Goal: Information Seeking & Learning: Find specific fact

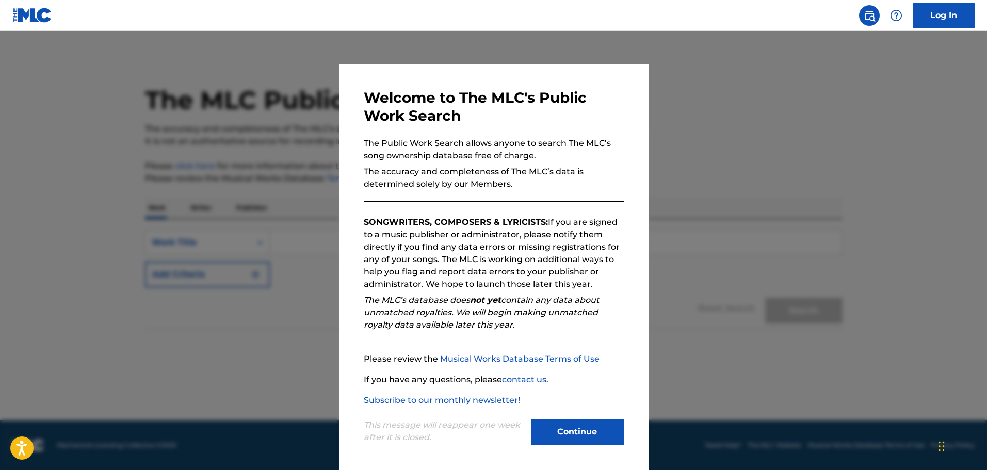
drag, startPoint x: 0, startPoint y: 0, endPoint x: 589, endPoint y: 435, distance: 731.8
click at [589, 435] on button "Continue" at bounding box center [577, 432] width 93 height 26
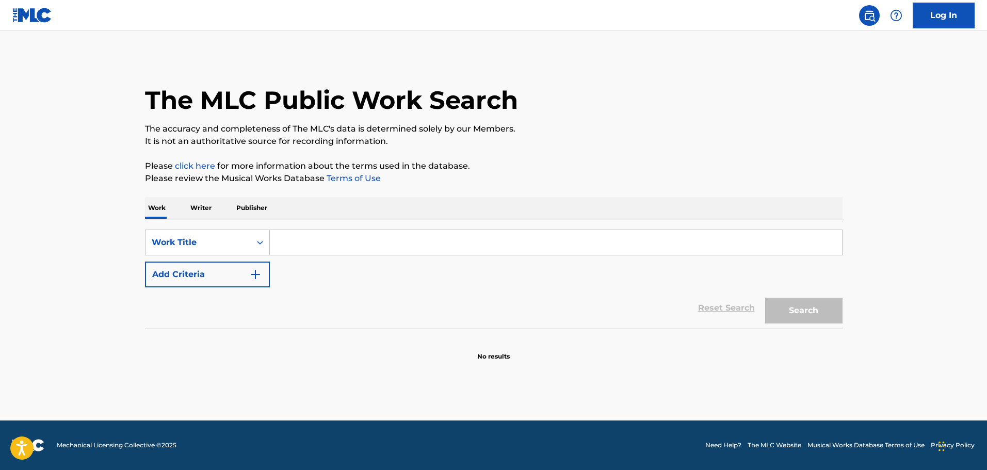
click at [353, 250] on input "Search Form" at bounding box center [556, 242] width 572 height 25
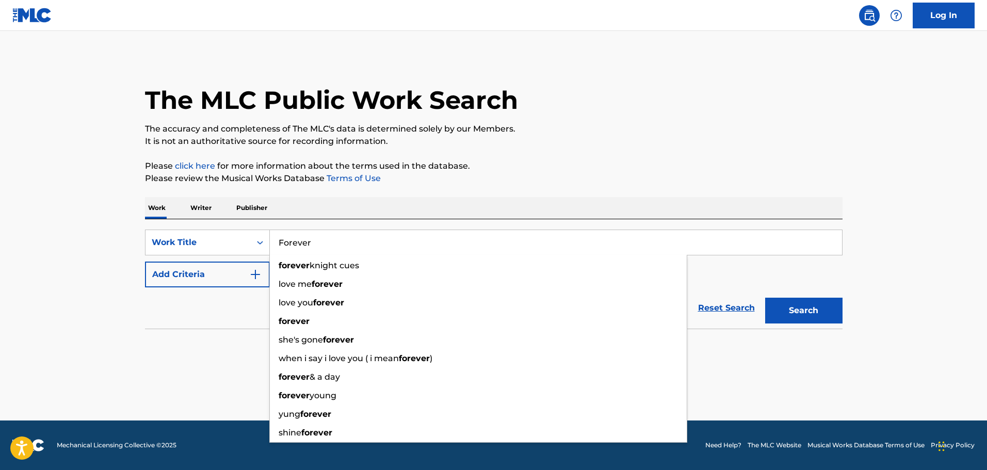
type input "Forever"
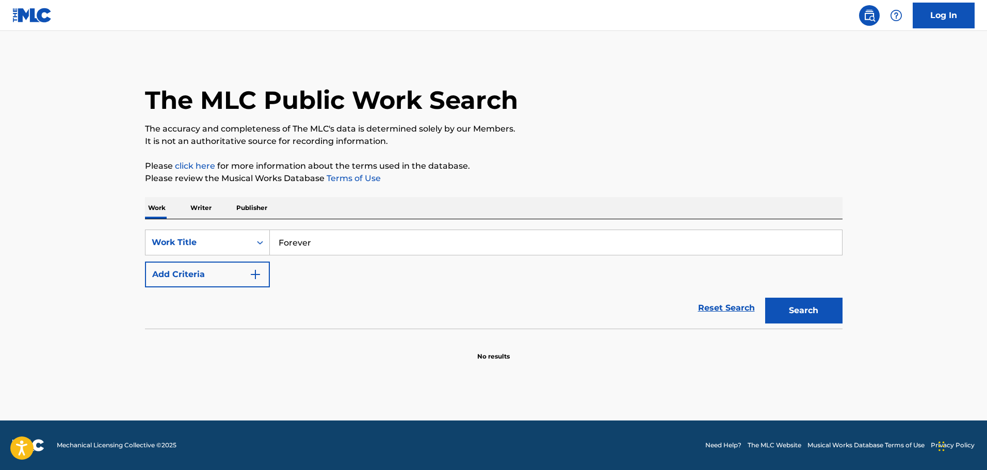
click at [528, 191] on div "The MLC Public Work Search The accuracy and completeness of The MLC's data is d…" at bounding box center [494, 209] width 722 height 304
click at [186, 270] on button "Add Criteria" at bounding box center [207, 275] width 125 height 26
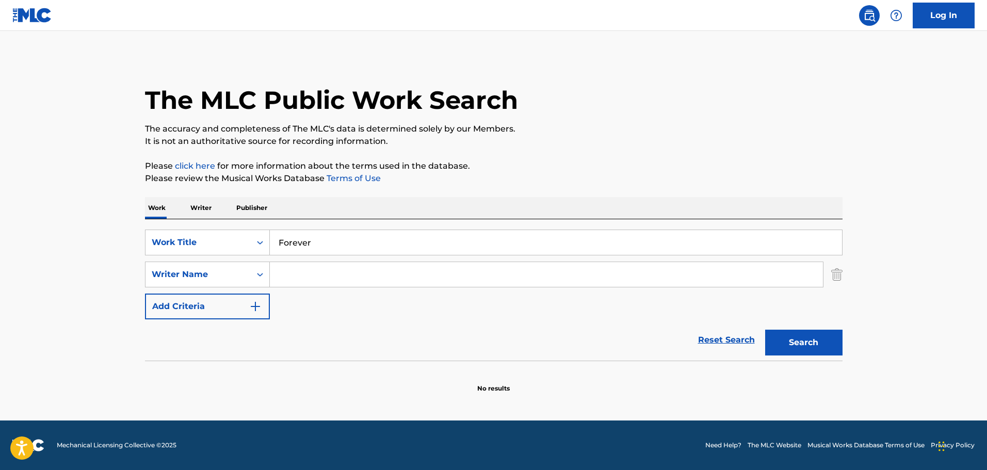
click at [355, 279] on input "Search Form" at bounding box center [546, 274] width 553 height 25
click at [366, 299] on div "[PERSON_NAME]" at bounding box center [469, 297] width 398 height 19
type input "[PERSON_NAME]"
click at [219, 309] on button "Add Criteria" at bounding box center [207, 307] width 125 height 26
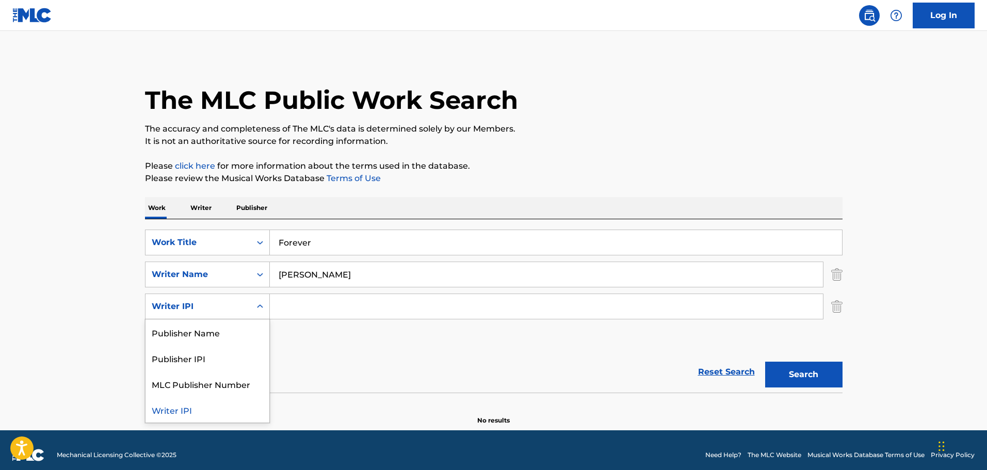
click at [211, 305] on div "Writer IPI" at bounding box center [198, 306] width 93 height 12
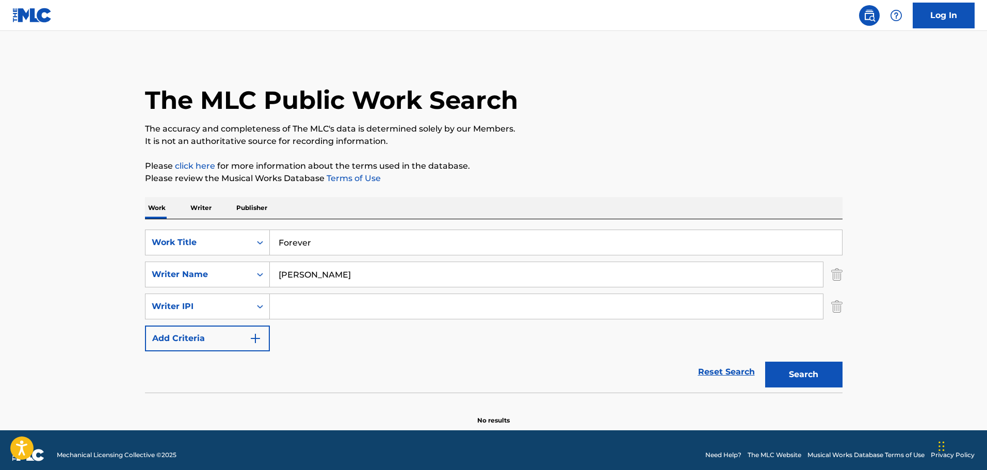
click at [349, 353] on div "Reset Search Search" at bounding box center [494, 371] width 698 height 41
click at [800, 377] on button "Search" at bounding box center [803, 375] width 77 height 26
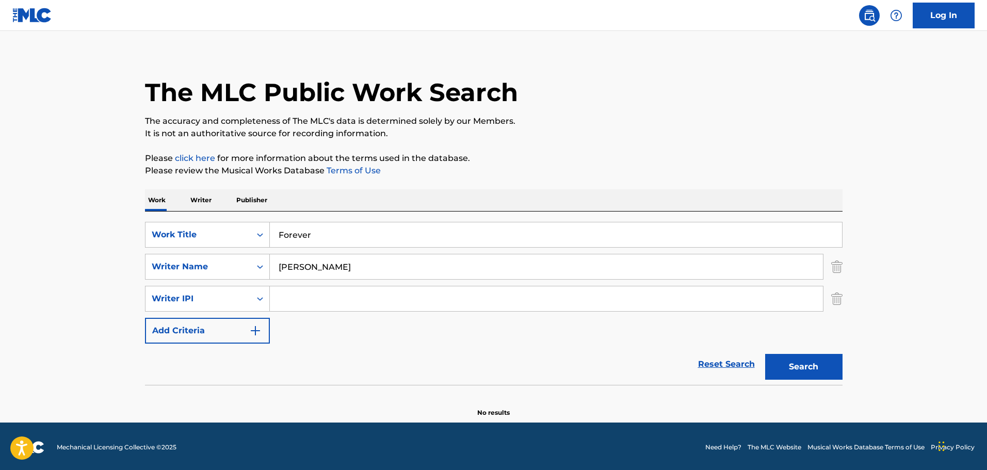
scroll to position [10, 0]
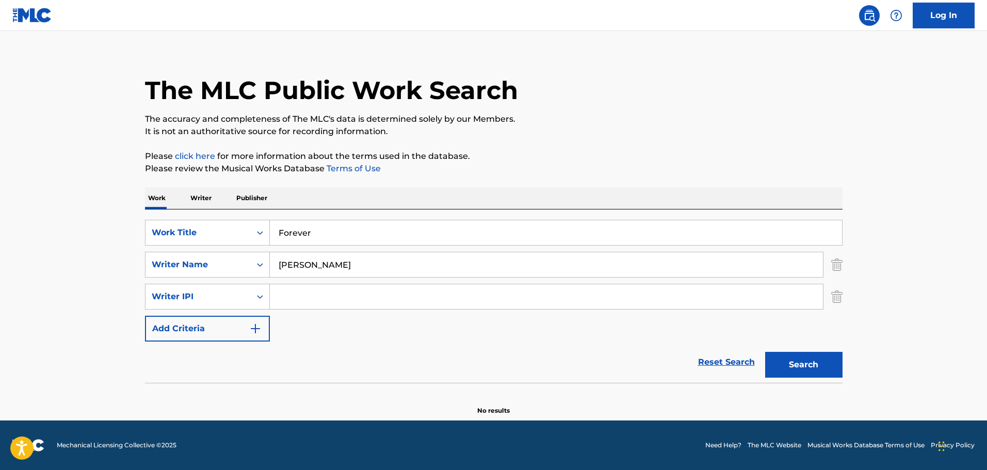
click at [801, 229] on input "Forever" at bounding box center [556, 232] width 572 height 25
click at [799, 232] on input "Forever" at bounding box center [556, 232] width 572 height 25
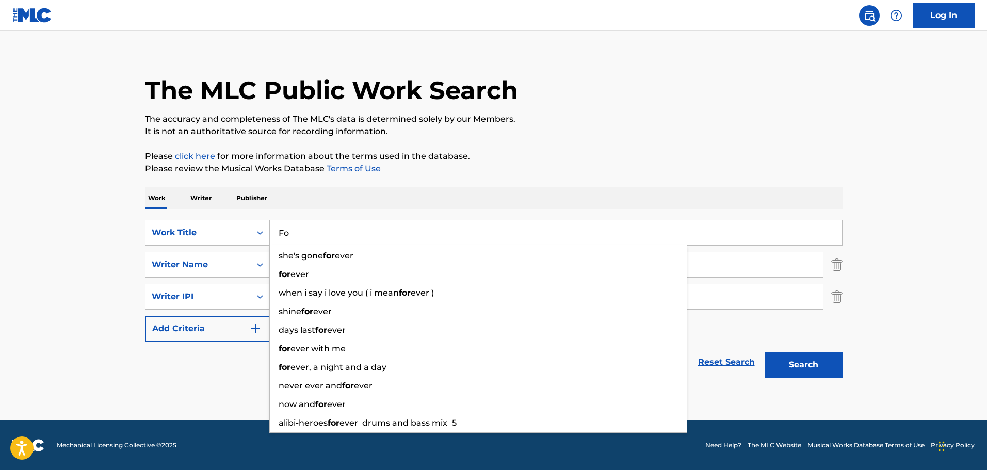
type input "F"
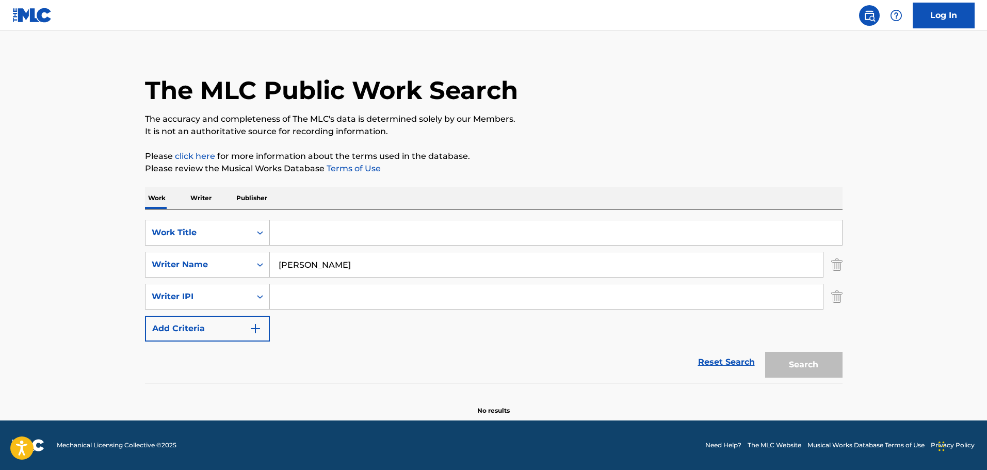
click at [791, 360] on div "Search" at bounding box center [801, 362] width 83 height 41
click at [403, 338] on div "SearchWithCriteriac291f952-4928-4f24-8d5e-ae99c49e045b Work Title SearchWithCri…" at bounding box center [494, 281] width 698 height 122
click at [715, 362] on link "Reset Search" at bounding box center [726, 362] width 67 height 23
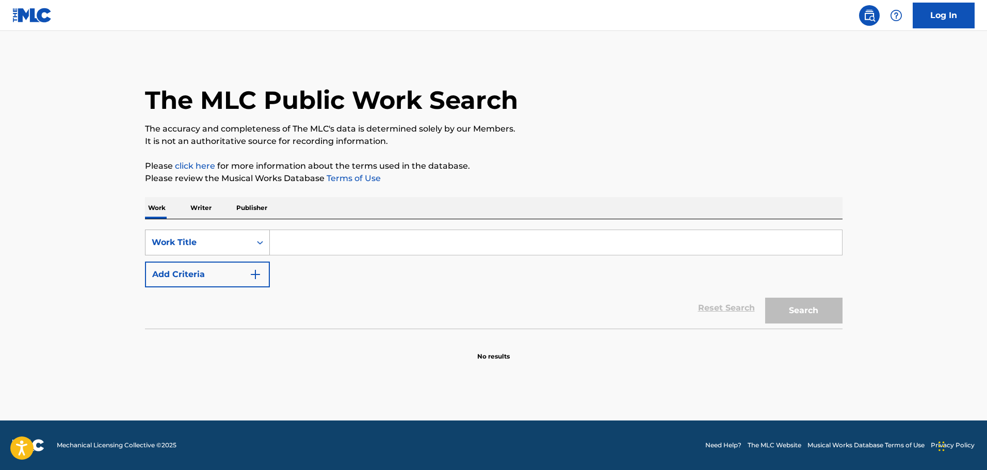
click at [247, 245] on div "Work Title" at bounding box center [198, 243] width 105 height 20
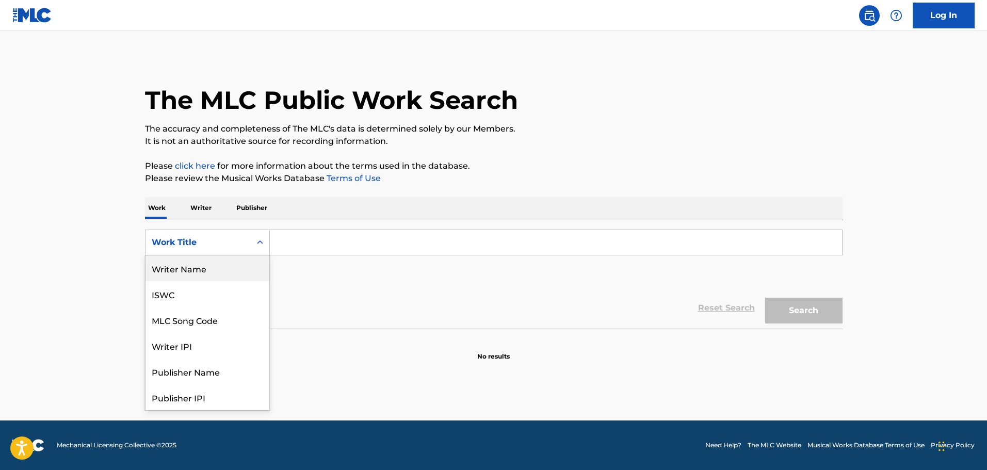
click at [198, 266] on div "Writer Name" at bounding box center [208, 268] width 124 height 26
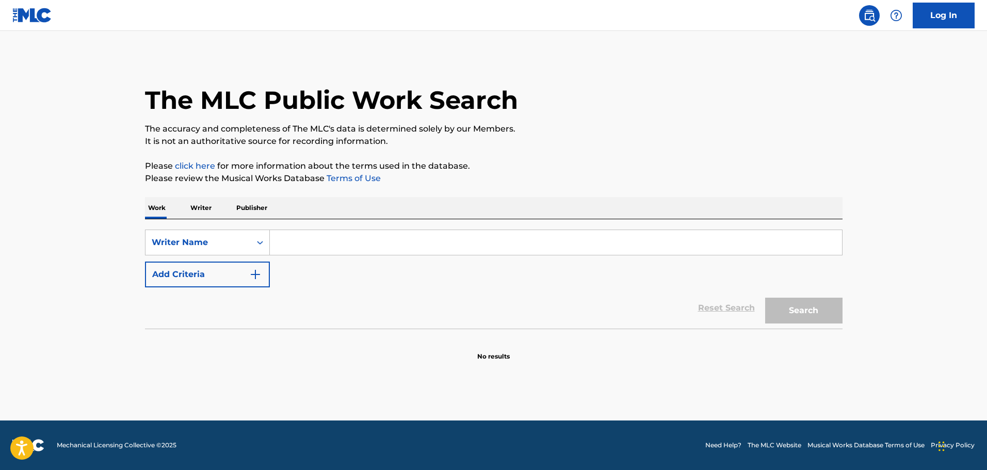
click at [290, 235] on input "Search Form" at bounding box center [556, 242] width 572 height 25
click at [208, 207] on p "Writer" at bounding box center [200, 208] width 27 height 22
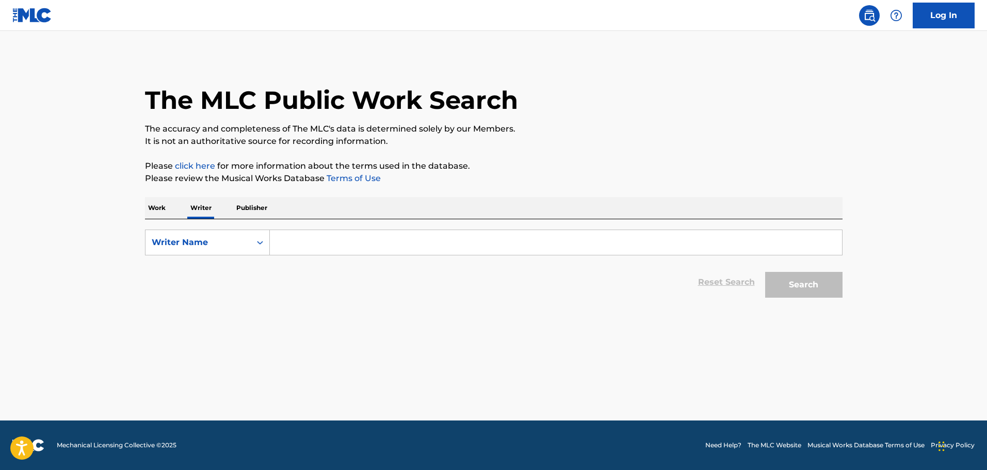
click at [297, 235] on input "Search Form" at bounding box center [556, 242] width 572 height 25
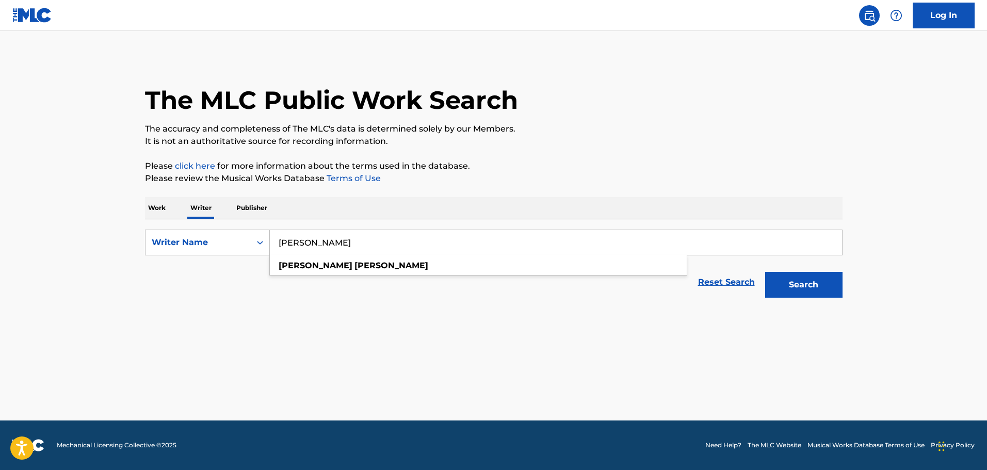
type input "[PERSON_NAME]"
click at [765, 272] on button "Search" at bounding box center [803, 285] width 77 height 26
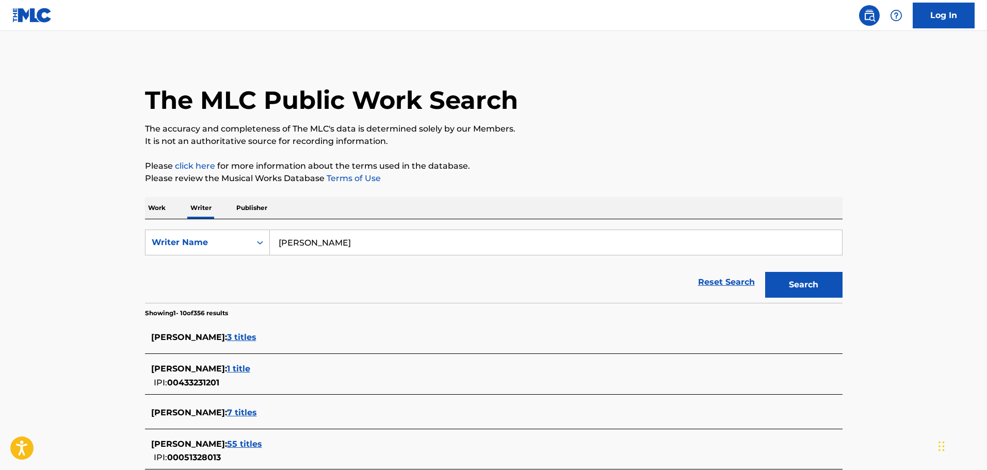
scroll to position [310, 0]
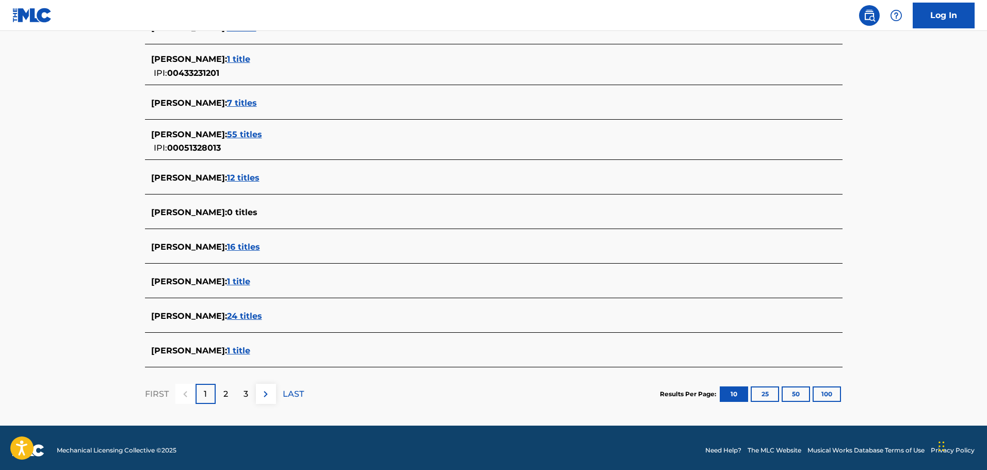
click at [235, 171] on div "[PERSON_NAME] : 12 titles" at bounding box center [494, 179] width 698 height 24
click at [237, 176] on span "12 titles" at bounding box center [243, 178] width 33 height 10
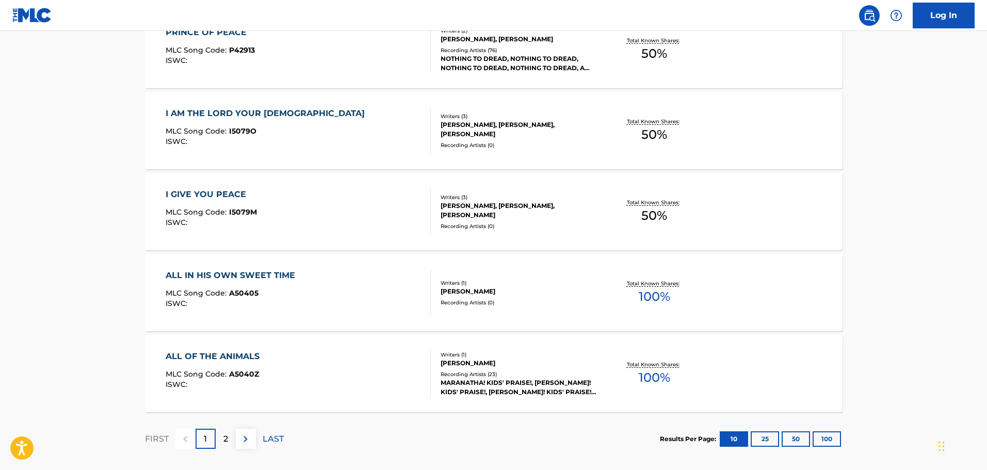
scroll to position [774, 0]
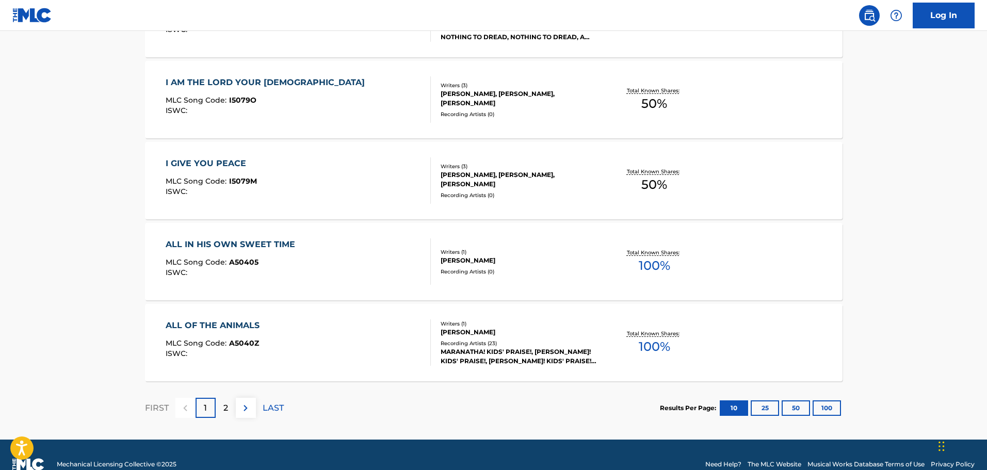
click at [226, 415] on div "2" at bounding box center [226, 408] width 20 height 20
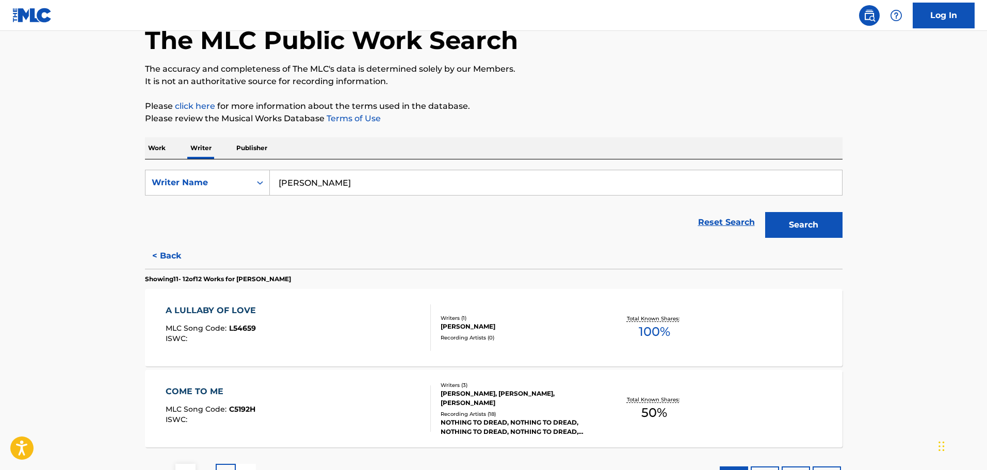
scroll to position [145, 0]
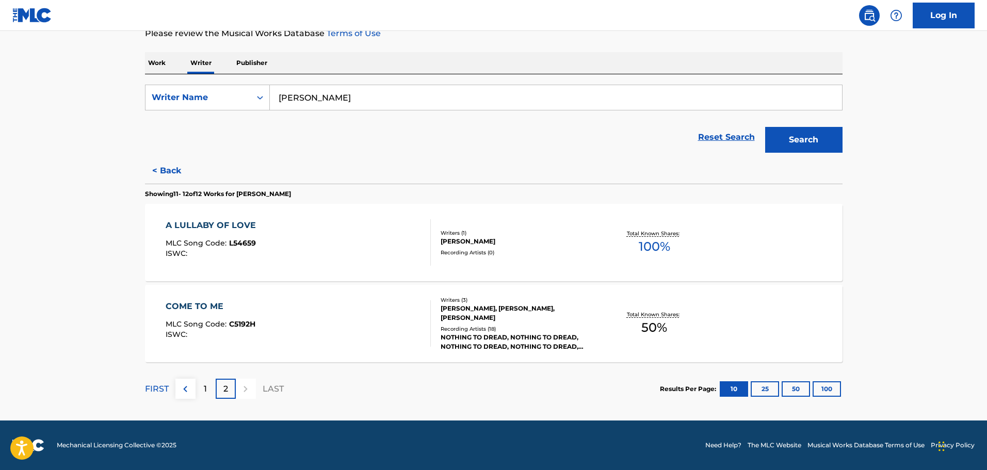
click at [209, 387] on div "1" at bounding box center [206, 389] width 20 height 20
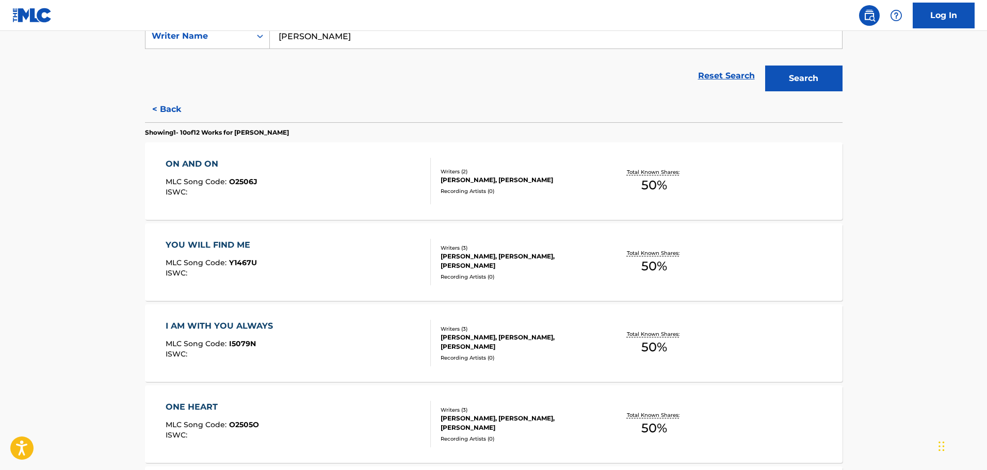
scroll to position [0, 0]
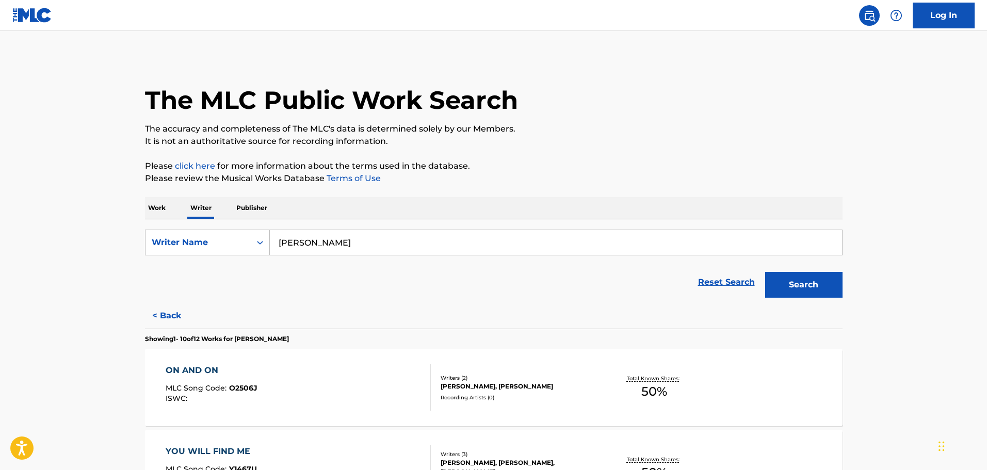
click at [173, 316] on button "< Back" at bounding box center [176, 316] width 62 height 26
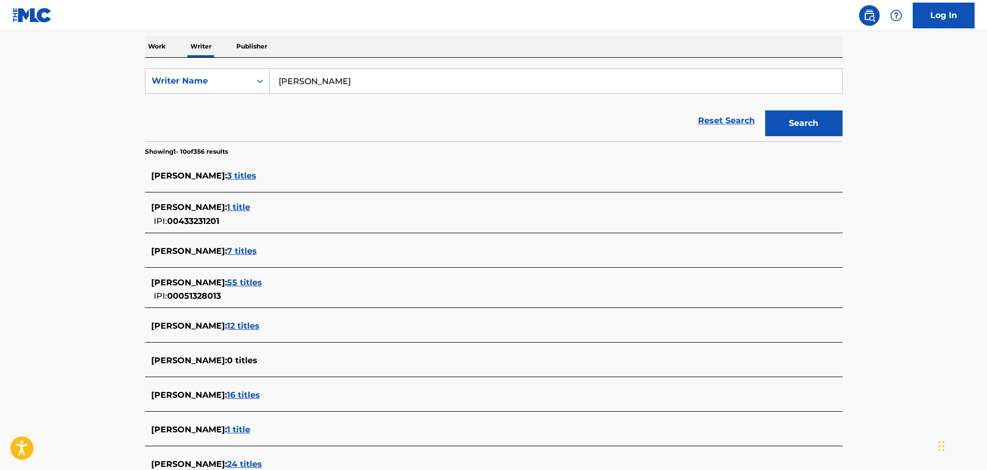
scroll to position [315, 0]
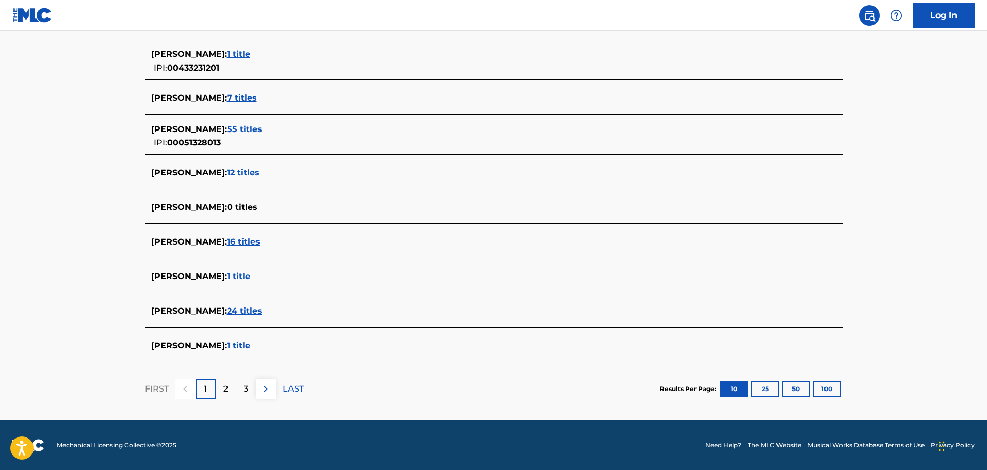
click at [223, 385] on p "2" at bounding box center [225, 389] width 5 height 12
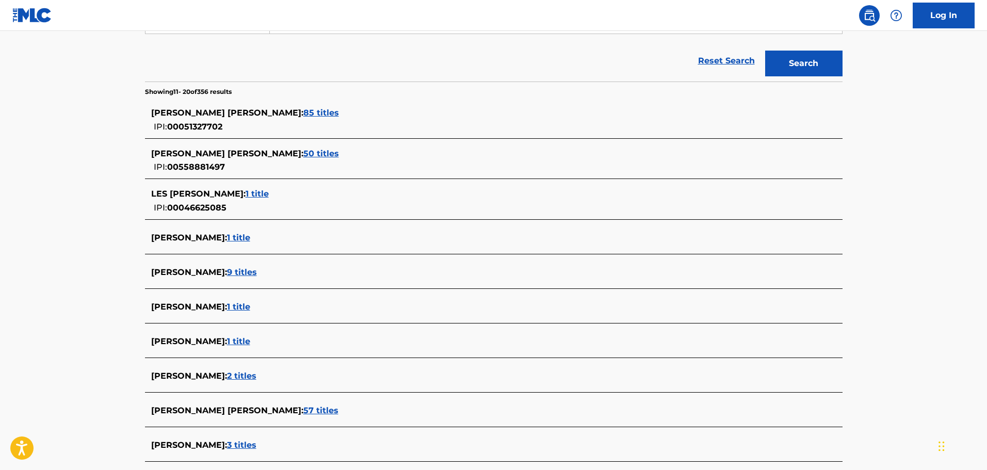
scroll to position [258, 0]
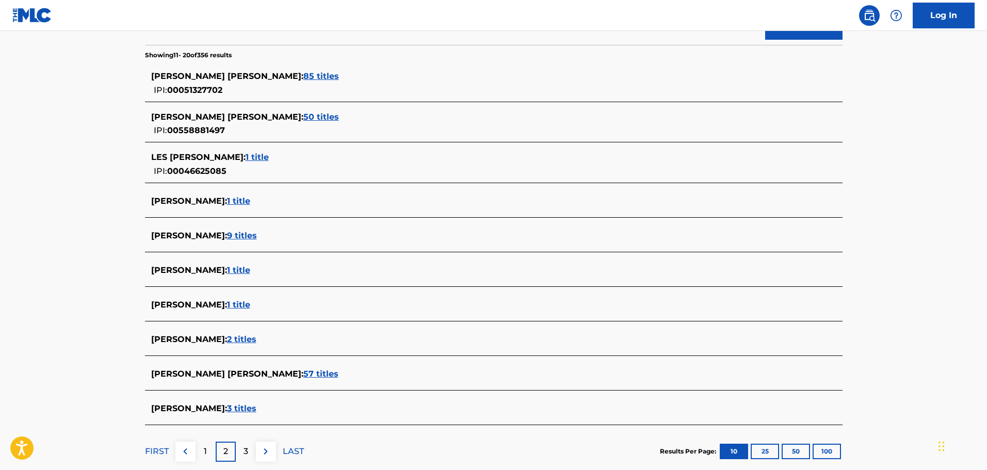
click at [248, 453] on div "3" at bounding box center [246, 452] width 20 height 20
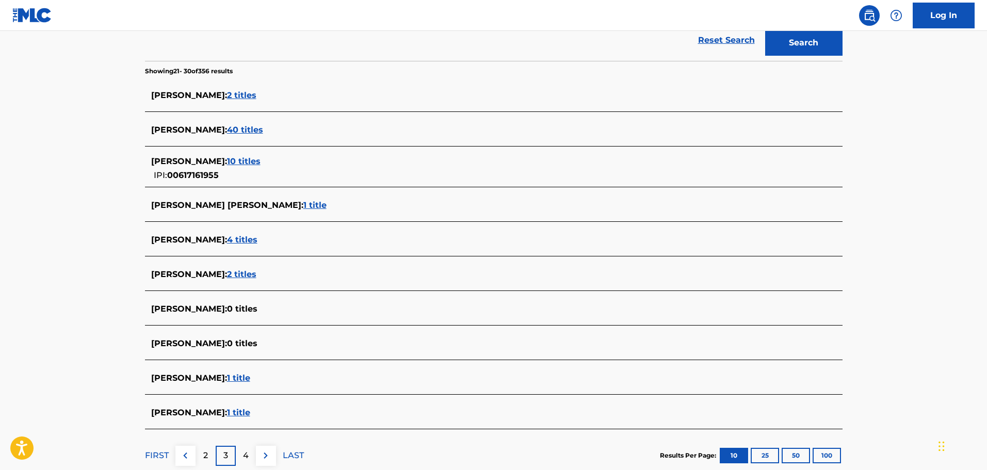
scroll to position [309, 0]
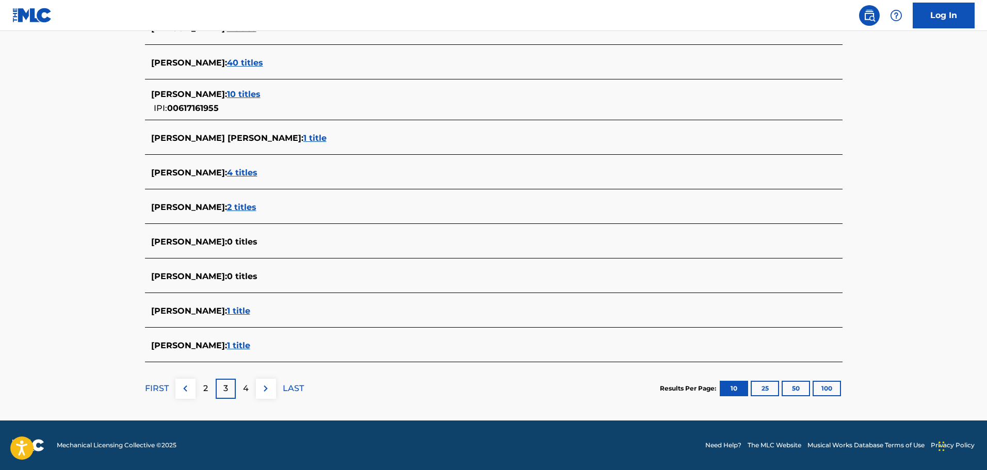
click at [191, 379] on button at bounding box center [185, 389] width 20 height 20
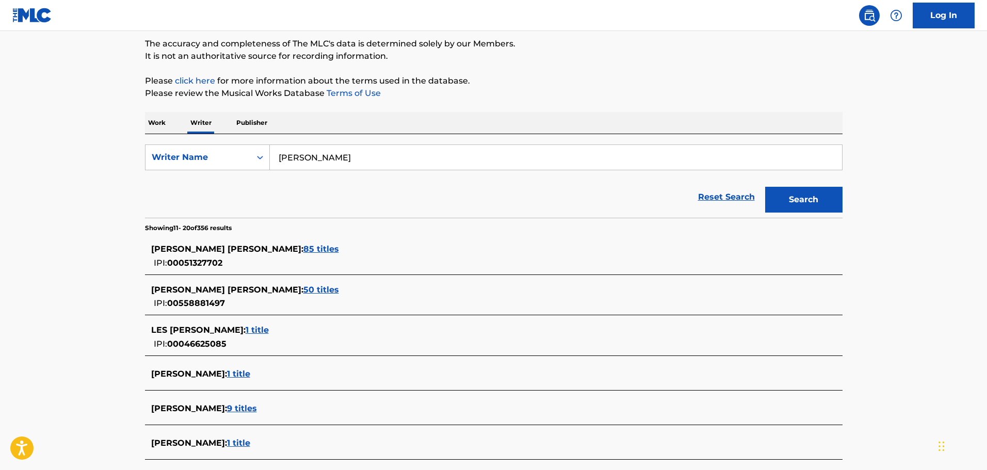
scroll to position [321, 0]
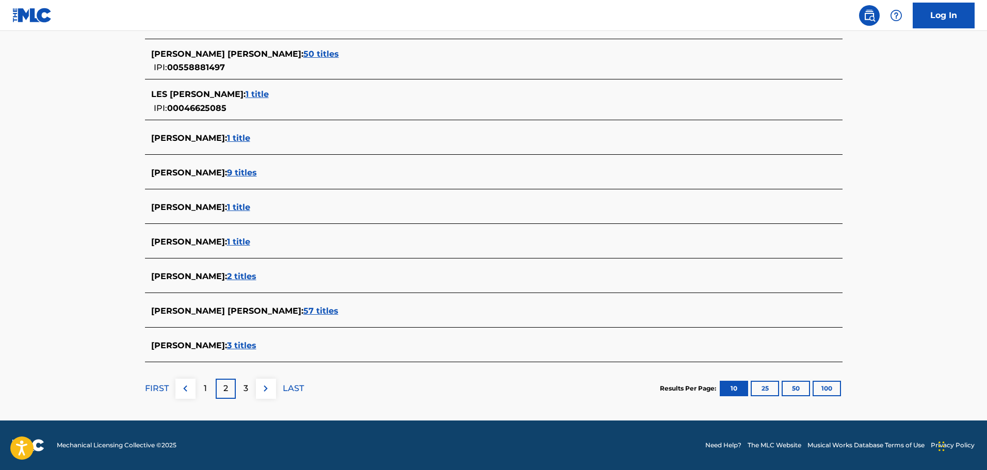
click at [185, 383] on img at bounding box center [185, 388] width 12 height 12
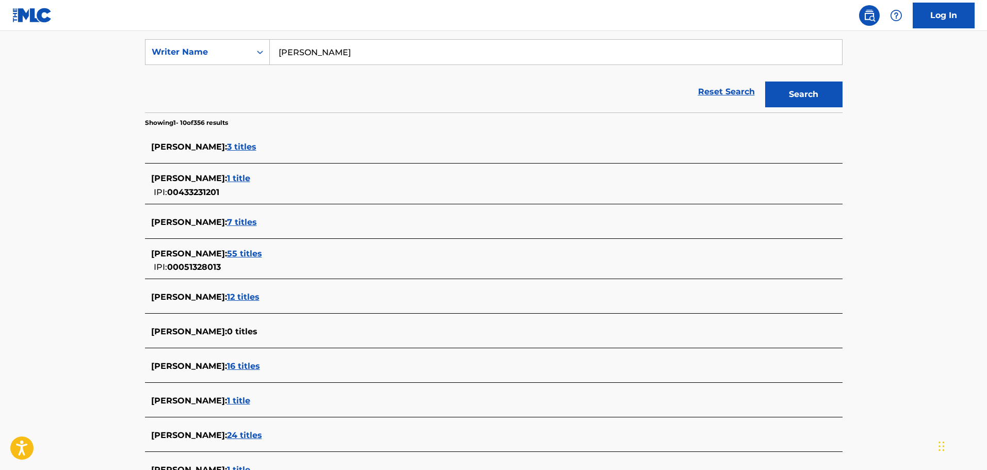
scroll to position [206, 0]
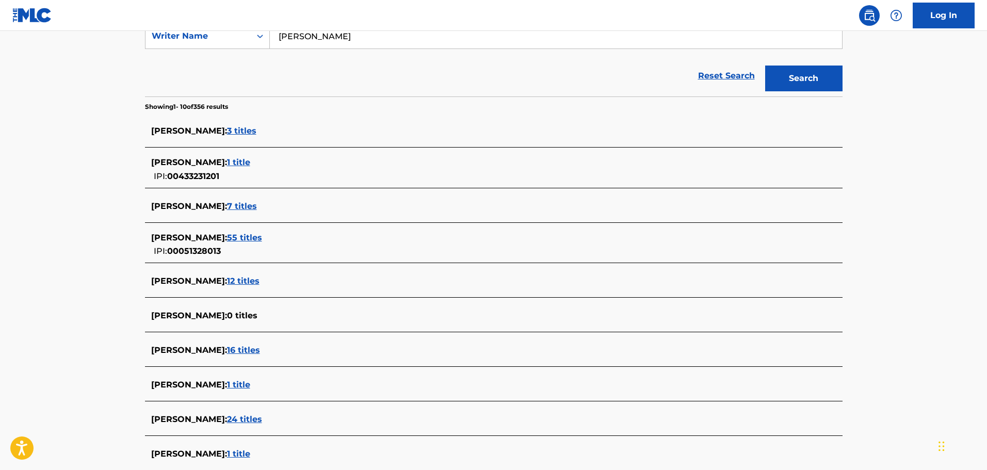
click at [236, 280] on span "12 titles" at bounding box center [243, 281] width 33 height 10
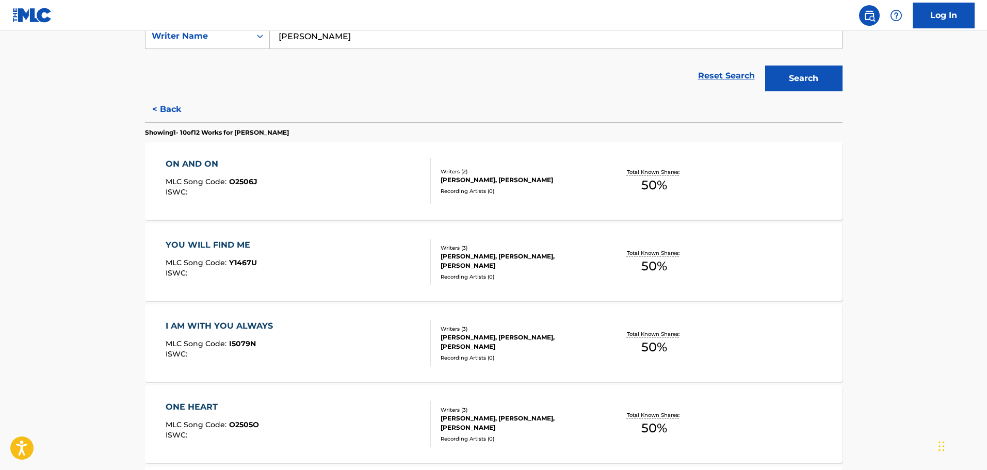
click at [571, 262] on div "[PERSON_NAME], [PERSON_NAME], [PERSON_NAME]" at bounding box center [519, 261] width 156 height 19
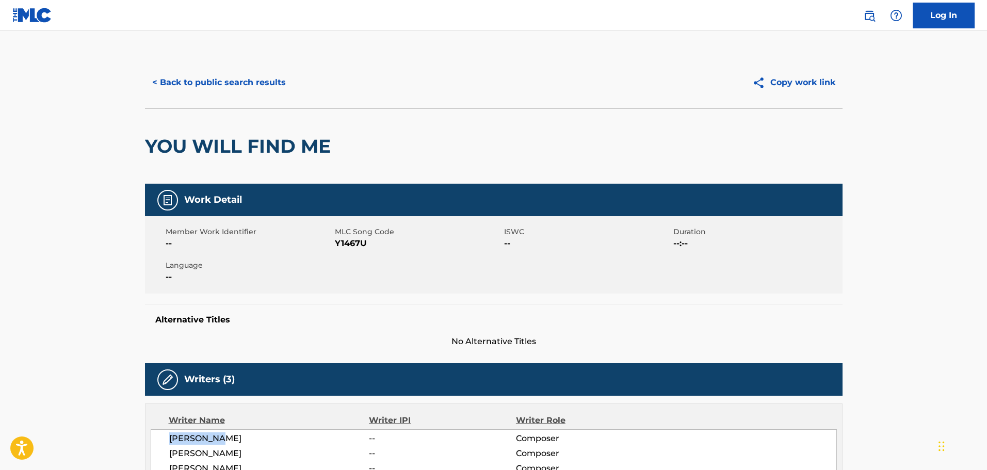
drag, startPoint x: 219, startPoint y: 440, endPoint x: 165, endPoint y: 433, distance: 54.7
click at [164, 433] on div "[PERSON_NAME] -- Composer [PERSON_NAME] -- Composer [PERSON_NAME] -- Composer" at bounding box center [494, 453] width 686 height 49
copy span "[PERSON_NAME]"
click at [198, 74] on button "< Back to public search results" at bounding box center [219, 83] width 148 height 26
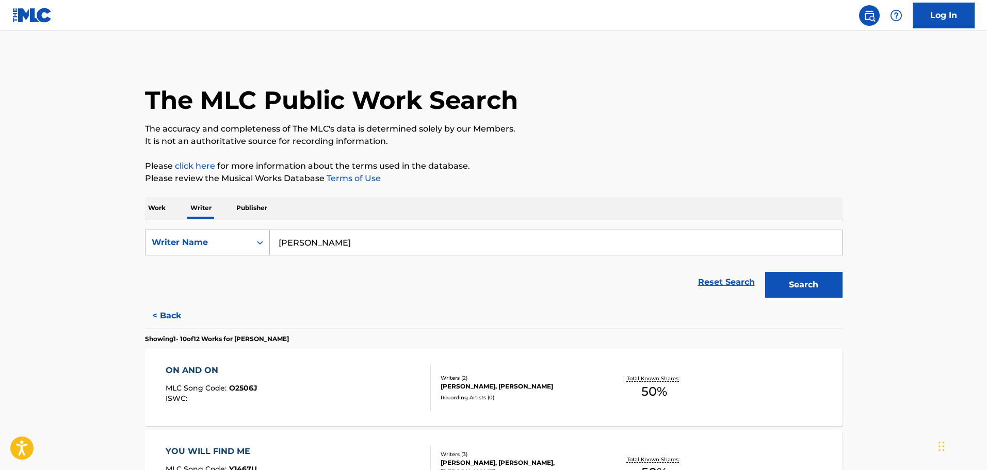
click at [221, 237] on div "Writer Name" at bounding box center [198, 242] width 93 height 12
click at [350, 283] on div "Reset Search Search" at bounding box center [494, 282] width 698 height 41
click at [165, 211] on p "Work" at bounding box center [157, 208] width 24 height 22
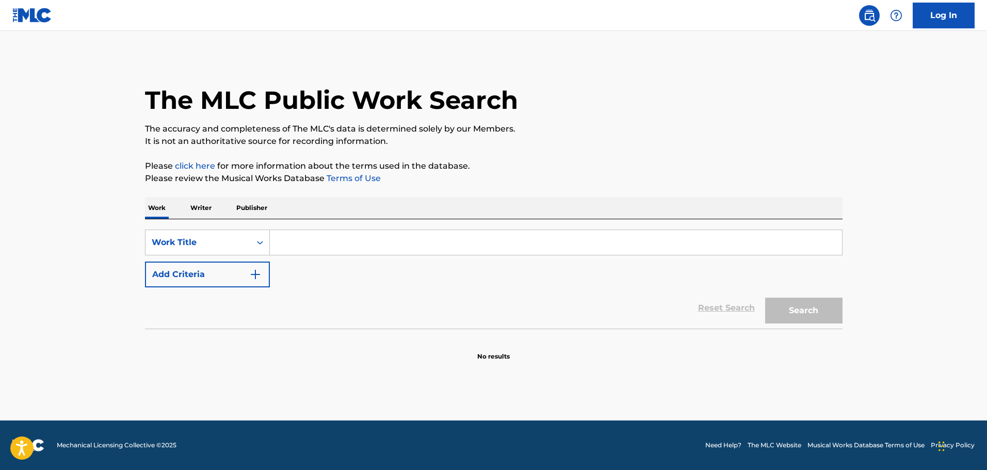
click at [309, 244] on input "Search Form" at bounding box center [556, 242] width 572 height 25
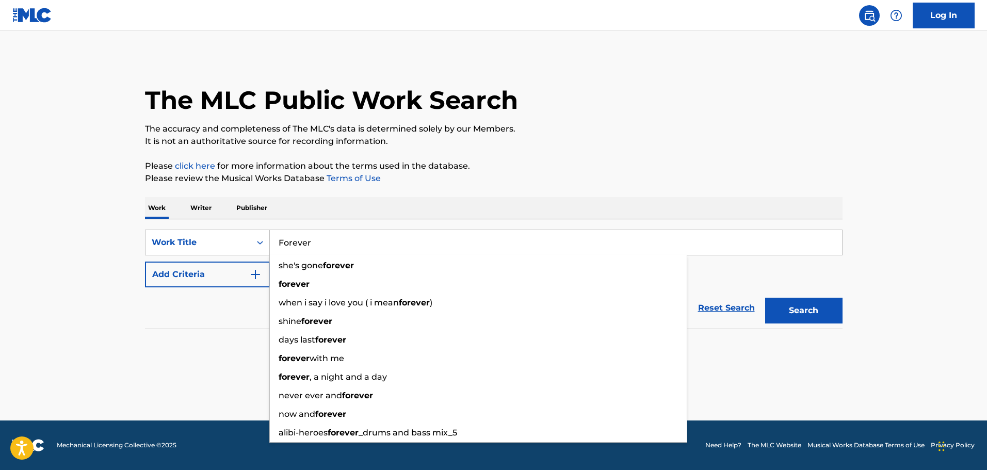
type input "Forever"
click at [765, 298] on button "Search" at bounding box center [803, 311] width 77 height 26
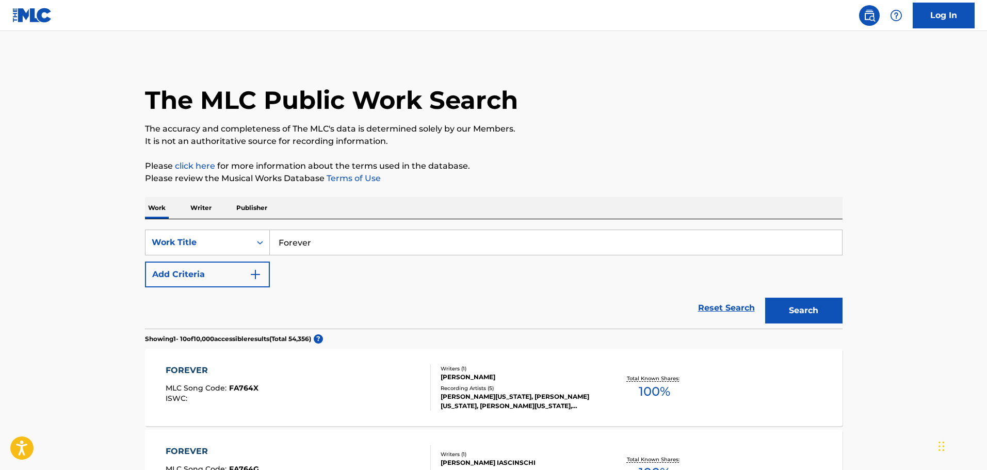
click at [217, 271] on button "Add Criteria" at bounding box center [207, 275] width 125 height 26
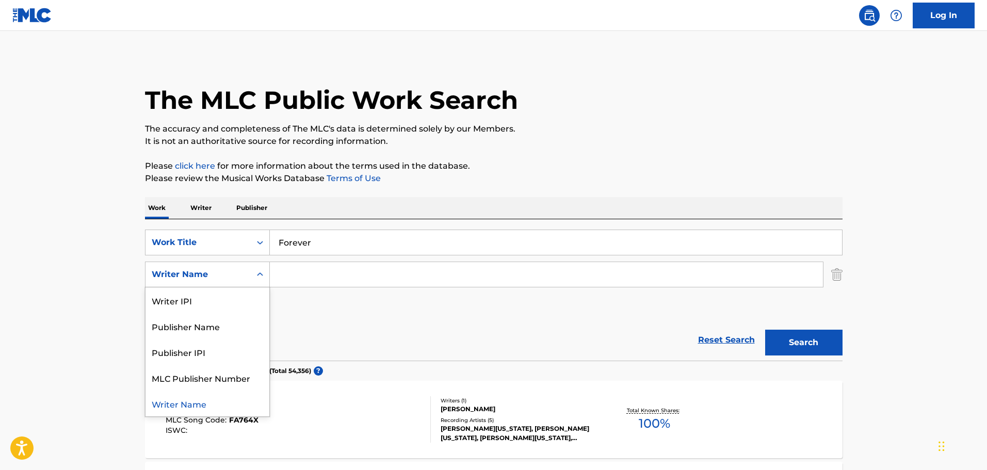
click at [234, 270] on div "Writer Name" at bounding box center [198, 274] width 93 height 12
click at [216, 324] on div "Publisher Name" at bounding box center [208, 326] width 124 height 26
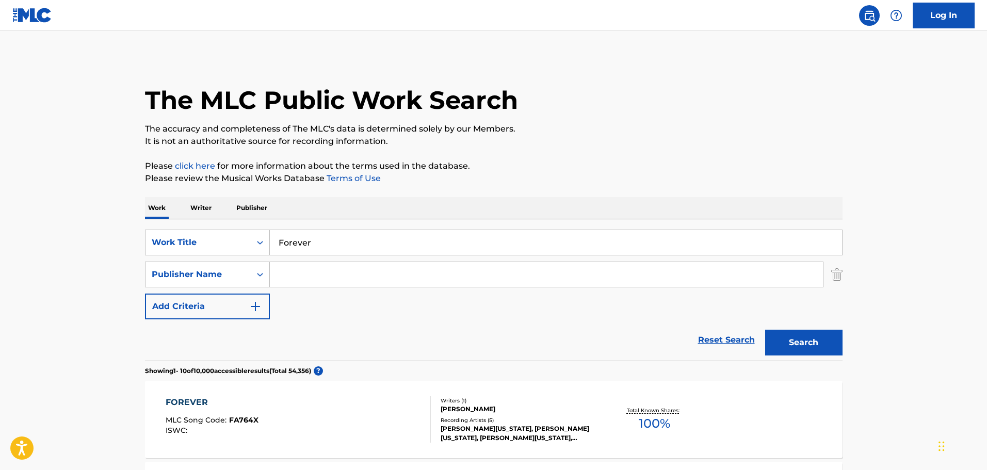
drag, startPoint x: 304, startPoint y: 271, endPoint x: 309, endPoint y: 275, distance: 5.8
click at [307, 275] on input "Search Form" at bounding box center [546, 274] width 553 height 25
click at [765, 330] on button "Search" at bounding box center [803, 343] width 77 height 26
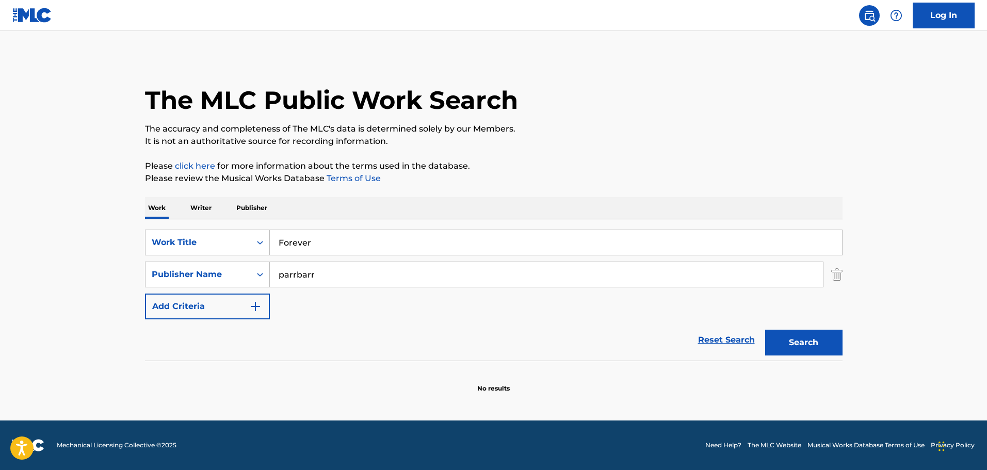
type input "parrbarr"
click at [765, 330] on button "Search" at bounding box center [803, 343] width 77 height 26
click at [232, 287] on div "SearchWithCriteriac291f952-4928-4f24-8d5e-ae99c49e045b Work Title Forever Searc…" at bounding box center [494, 275] width 698 height 90
click at [231, 279] on div "Publisher Name" at bounding box center [198, 274] width 93 height 12
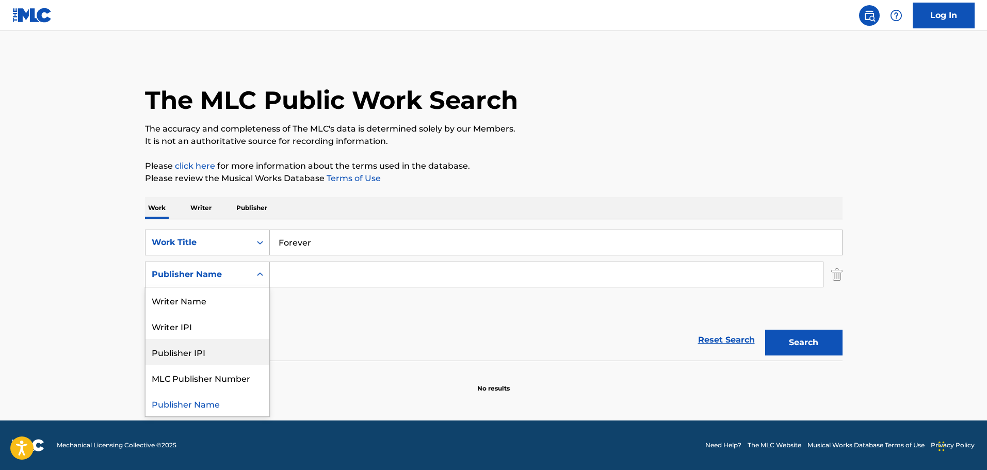
click at [218, 343] on div "Publisher IPI" at bounding box center [208, 352] width 124 height 26
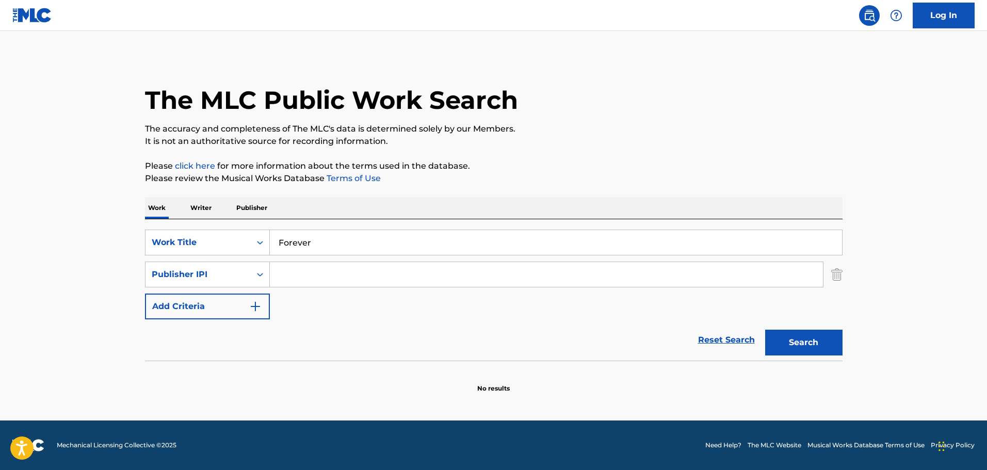
click at [309, 281] on input "Search Form" at bounding box center [546, 274] width 553 height 25
type input "parbar"
click at [765, 330] on button "Search" at bounding box center [803, 343] width 77 height 26
click at [252, 207] on p "Publisher" at bounding box center [251, 208] width 37 height 22
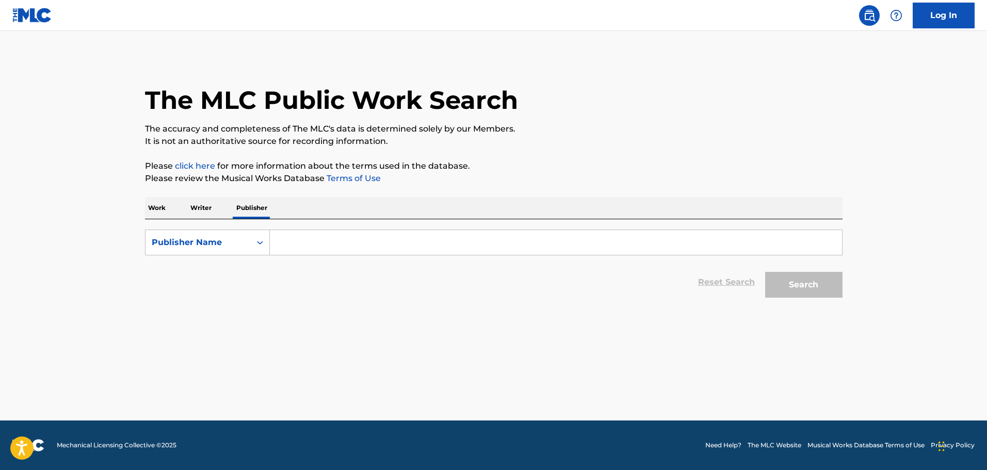
click at [298, 241] on input "Search Form" at bounding box center [556, 242] width 572 height 25
type input "parbar music"
click at [765, 272] on button "Search" at bounding box center [803, 285] width 77 height 26
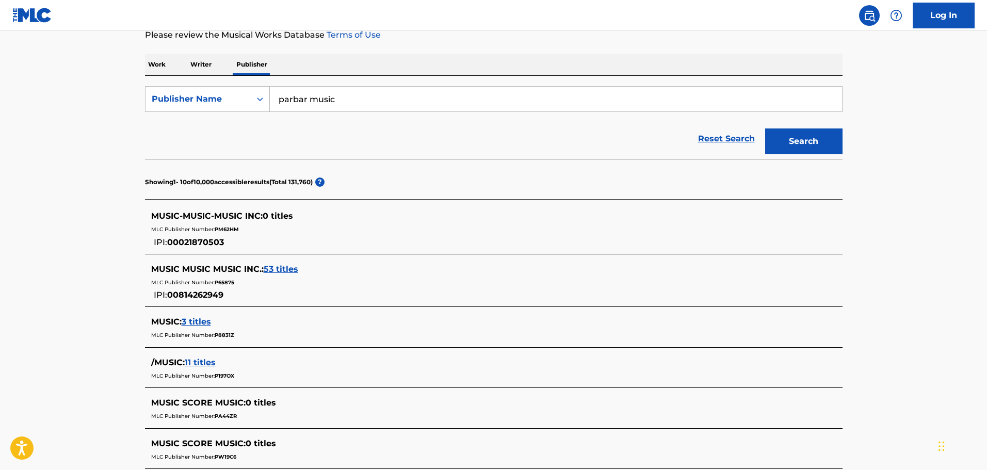
scroll to position [155, 0]
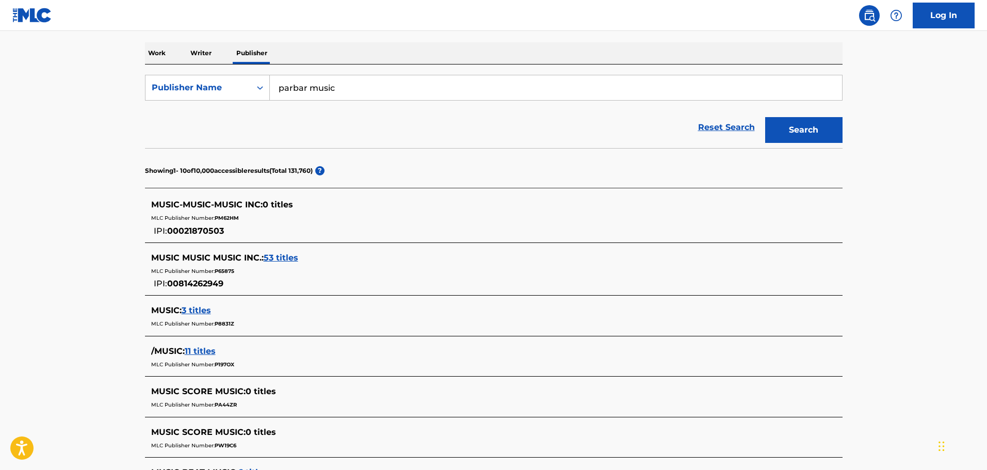
click at [291, 256] on span "53 titles" at bounding box center [281, 258] width 35 height 10
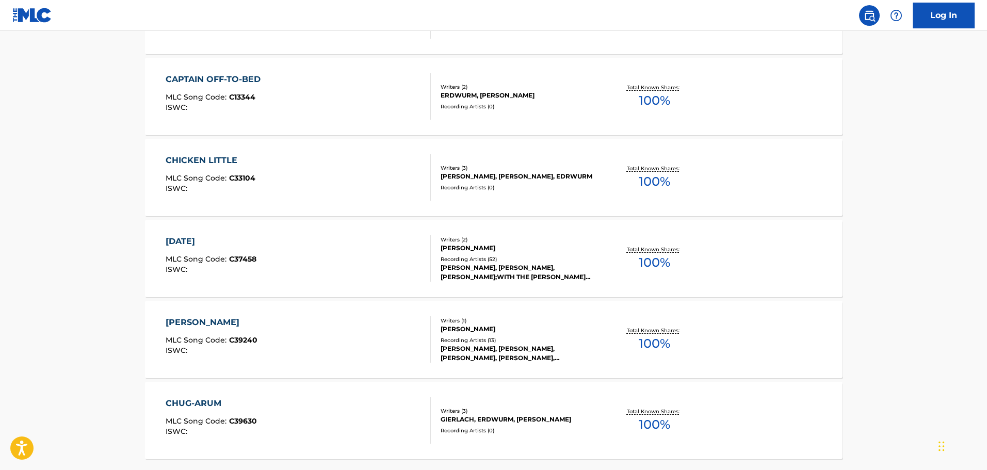
scroll to position [835, 0]
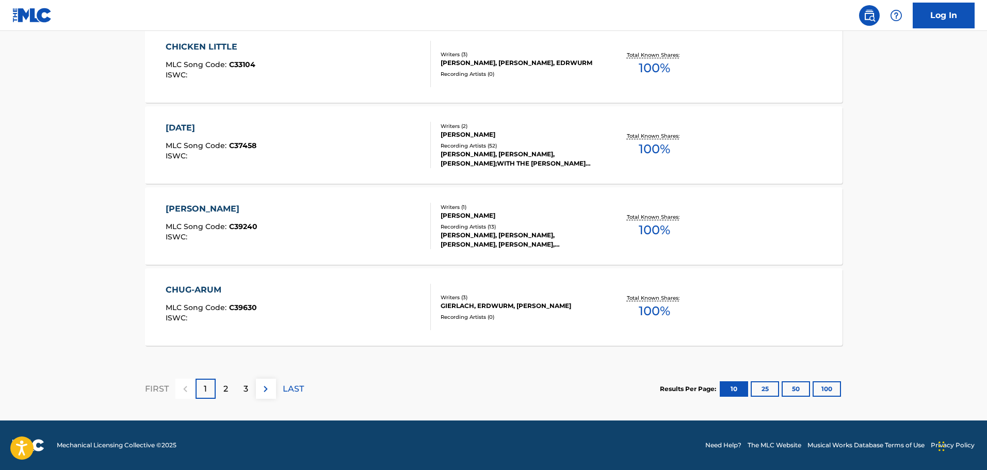
click at [228, 396] on div "2" at bounding box center [226, 389] width 20 height 20
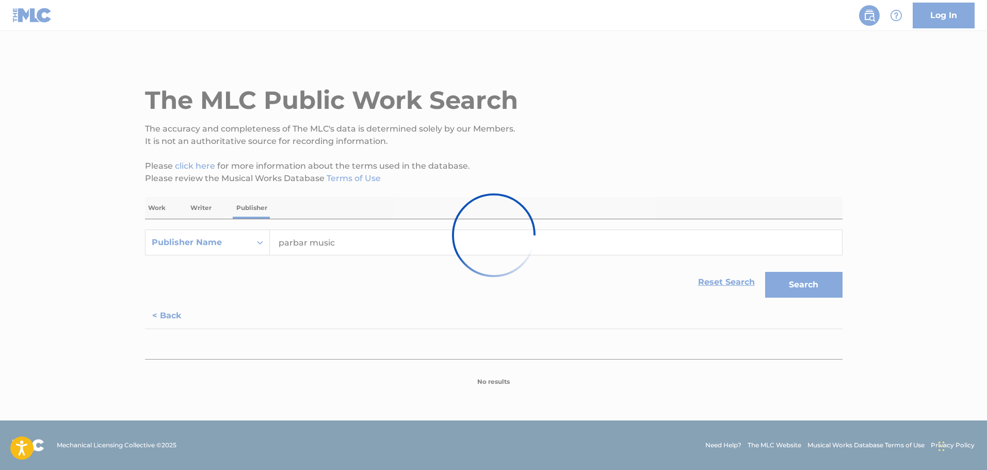
scroll to position [0, 0]
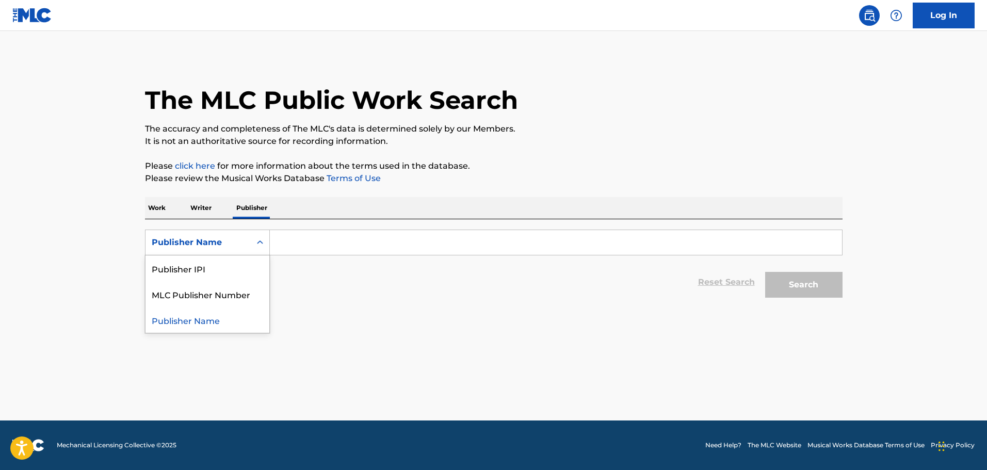
click at [207, 235] on div "Publisher Name" at bounding box center [198, 243] width 105 height 20
click at [202, 208] on p "Writer" at bounding box center [200, 208] width 27 height 22
click at [327, 240] on input "Search Form" at bounding box center [556, 242] width 572 height 25
click at [169, 208] on div "Work Writer Publisher" at bounding box center [494, 208] width 698 height 22
click at [206, 239] on div "Writer Name" at bounding box center [198, 242] width 93 height 12
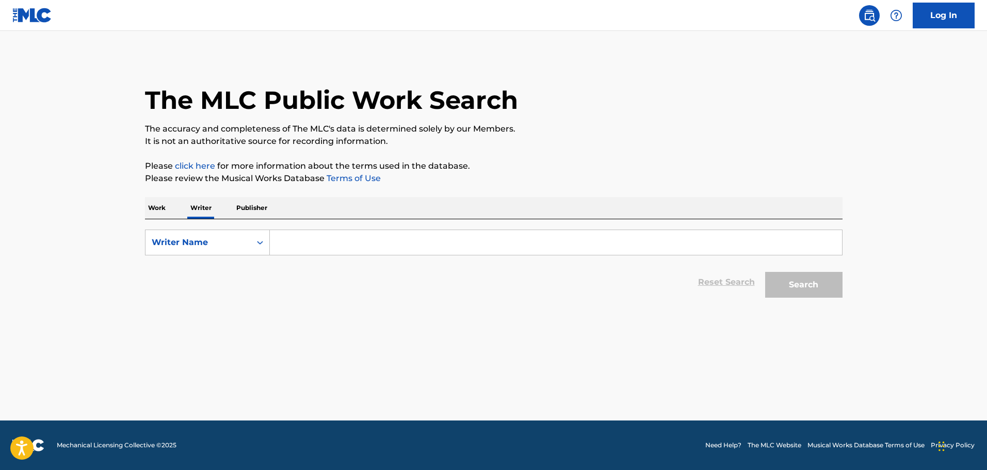
click at [237, 207] on p "Publisher" at bounding box center [251, 208] width 37 height 22
click at [285, 233] on input "Search Form" at bounding box center [556, 242] width 572 height 25
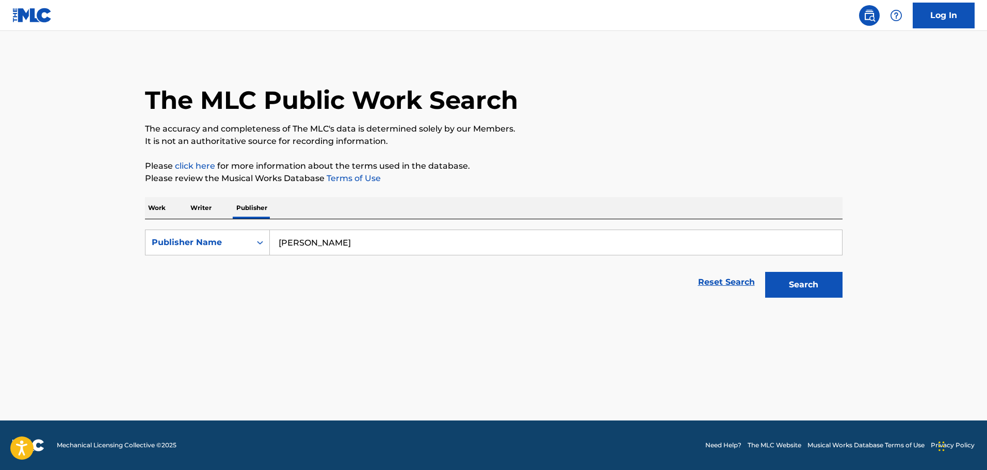
click at [765, 272] on button "Search" at bounding box center [803, 285] width 77 height 26
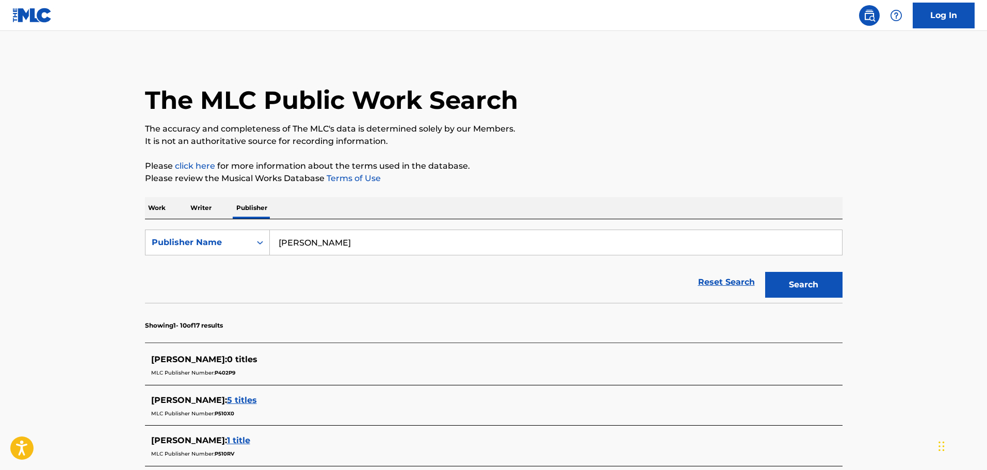
click at [357, 246] on input "[PERSON_NAME]" at bounding box center [556, 242] width 572 height 25
type input "spurr music"
click at [765, 272] on button "Search" at bounding box center [803, 285] width 77 height 26
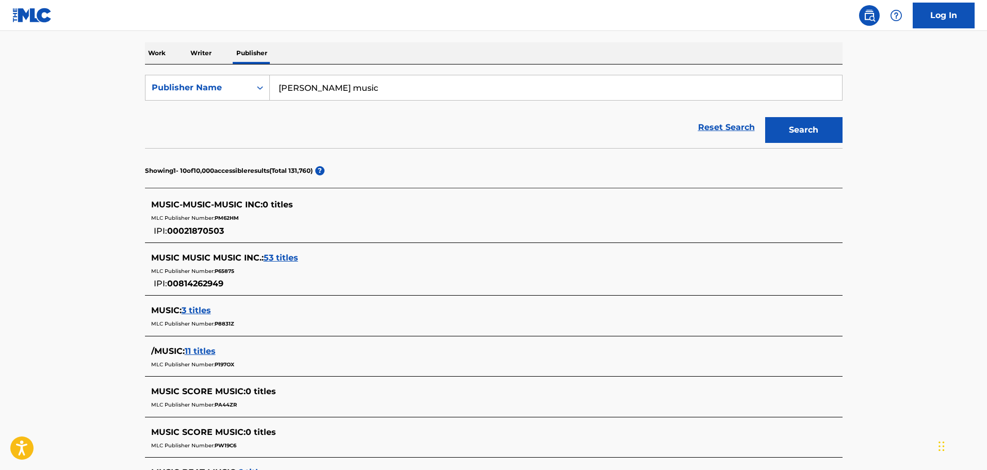
scroll to position [454, 0]
